Goal: Transaction & Acquisition: Register for event/course

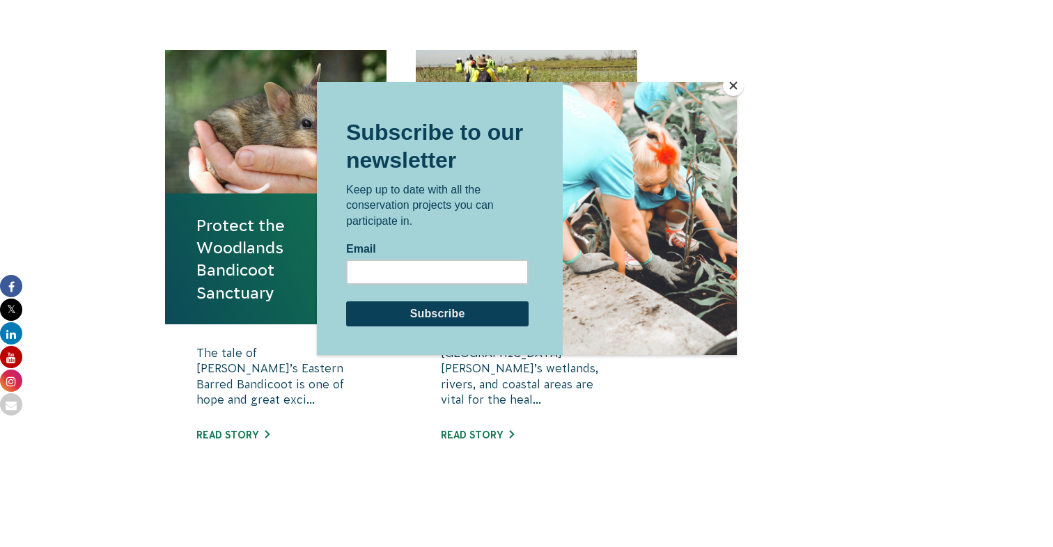
click at [732, 87] on button "Close" at bounding box center [733, 85] width 21 height 21
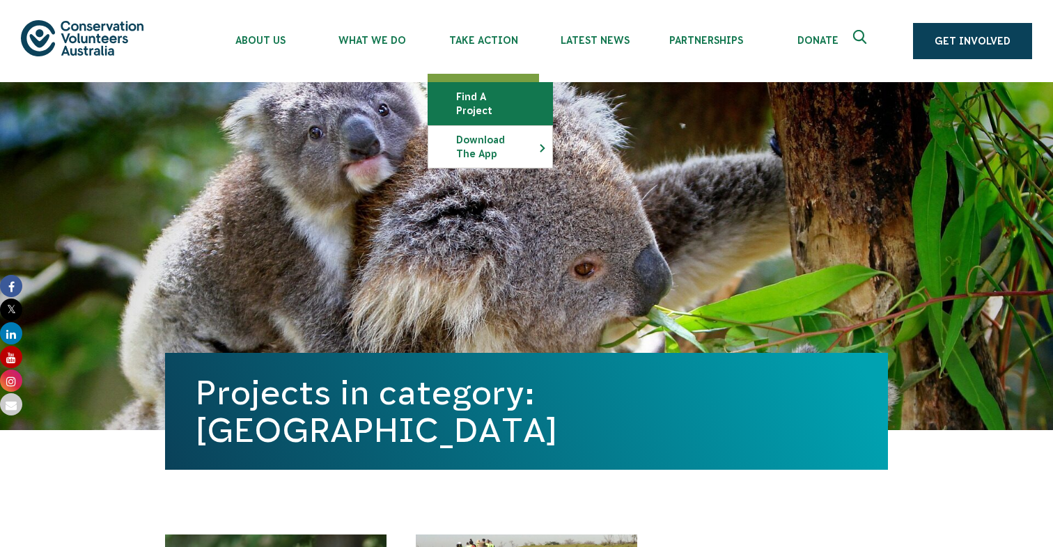
click at [491, 94] on link "Find a project" at bounding box center [490, 104] width 124 height 42
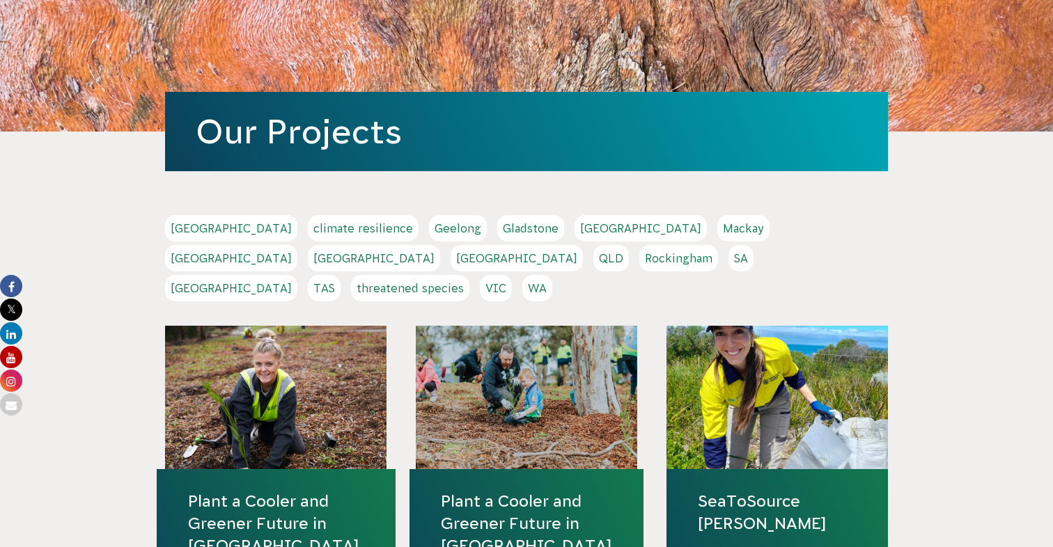
scroll to position [285, 0]
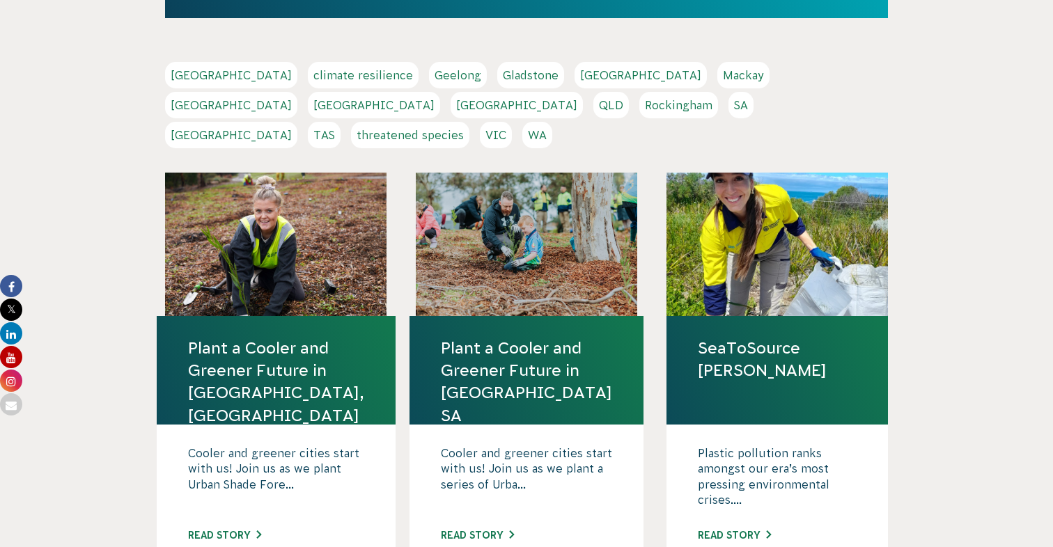
click at [512, 122] on link "VIC" at bounding box center [496, 135] width 32 height 26
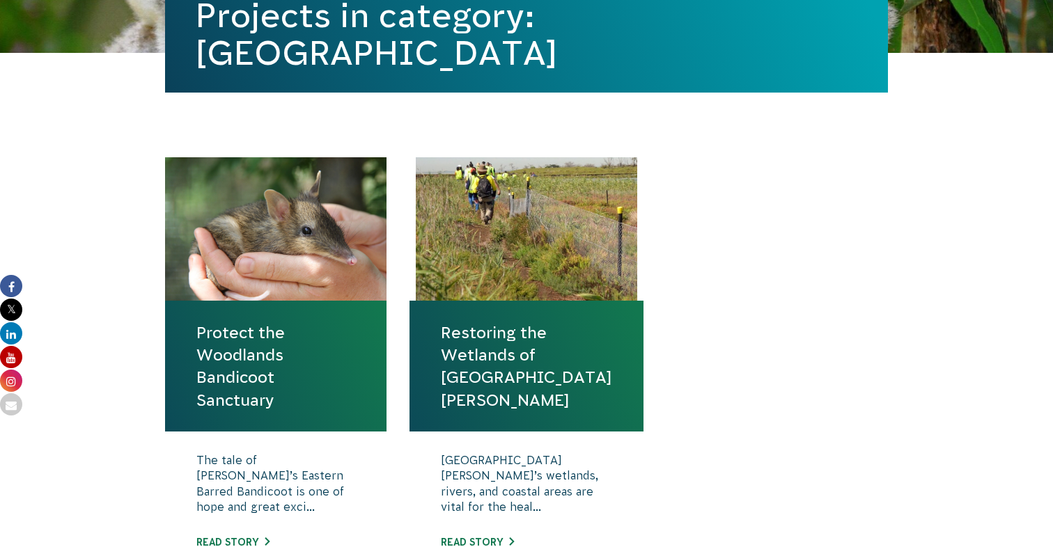
scroll to position [386, 0]
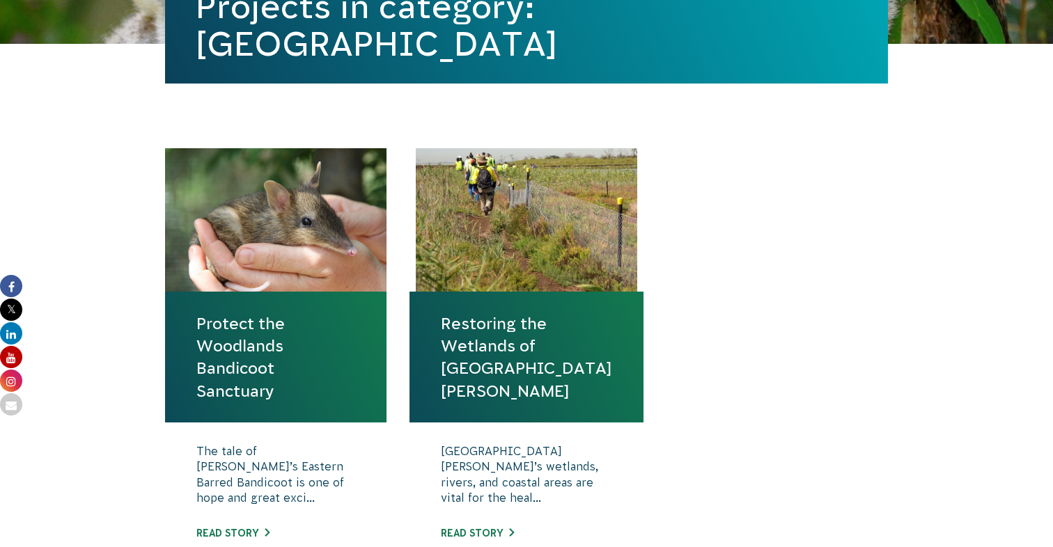
click at [301, 365] on link "Protect the Woodlands Bandicoot Sanctuary" at bounding box center [275, 358] width 159 height 90
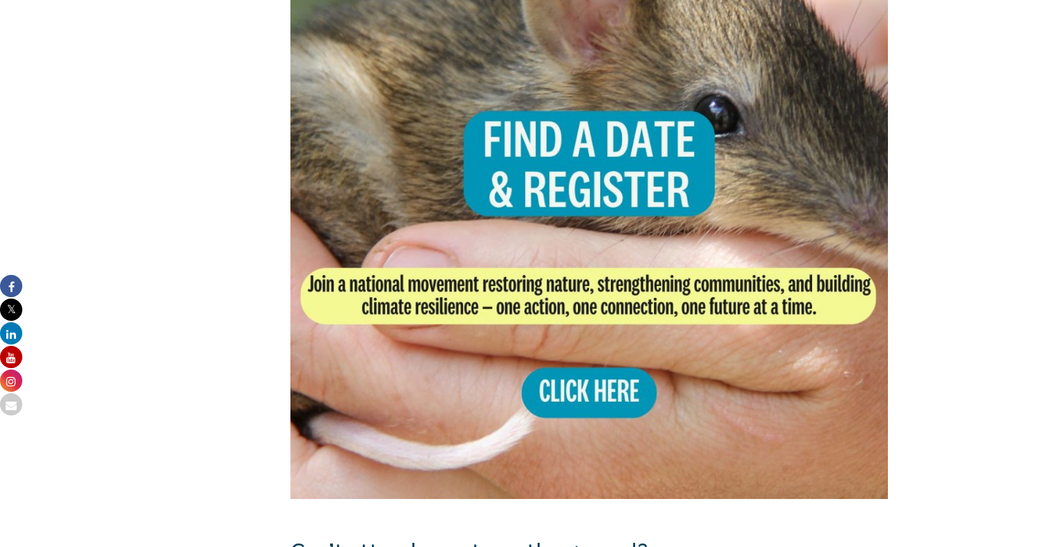
scroll to position [2788, 0]
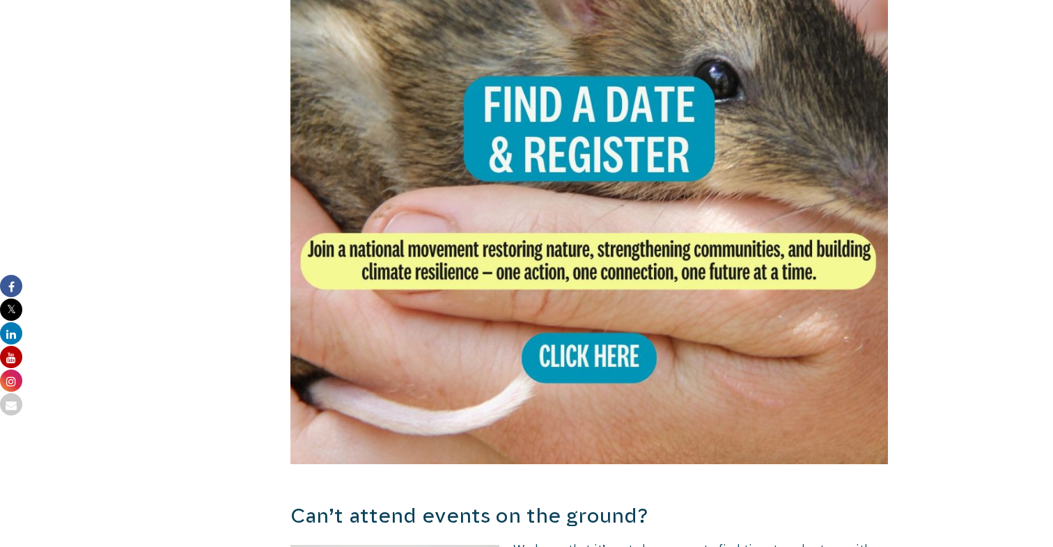
click at [572, 315] on img at bounding box center [588, 165] width 597 height 597
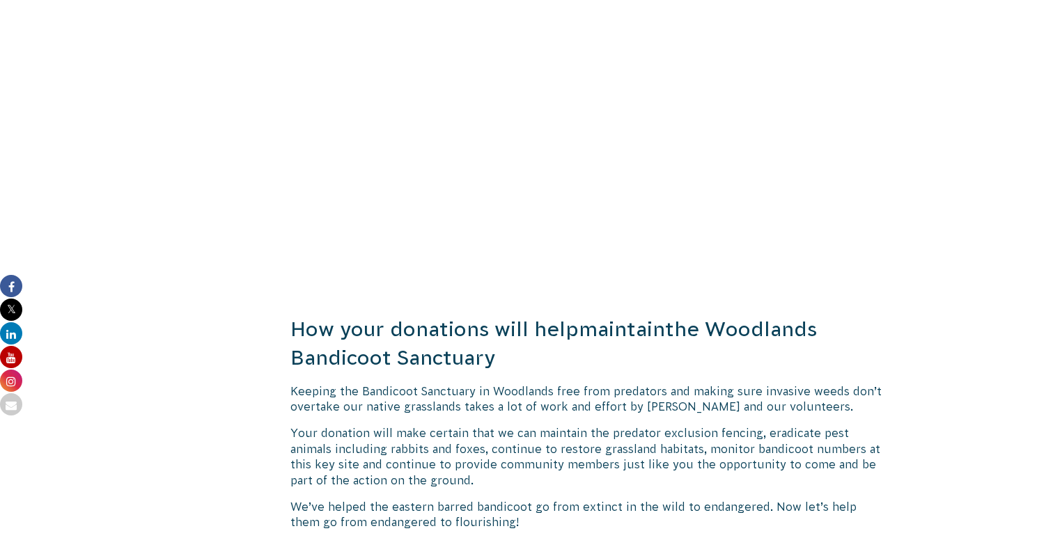
scroll to position [1441, 0]
